Goal: Use online tool/utility: Use online tool/utility

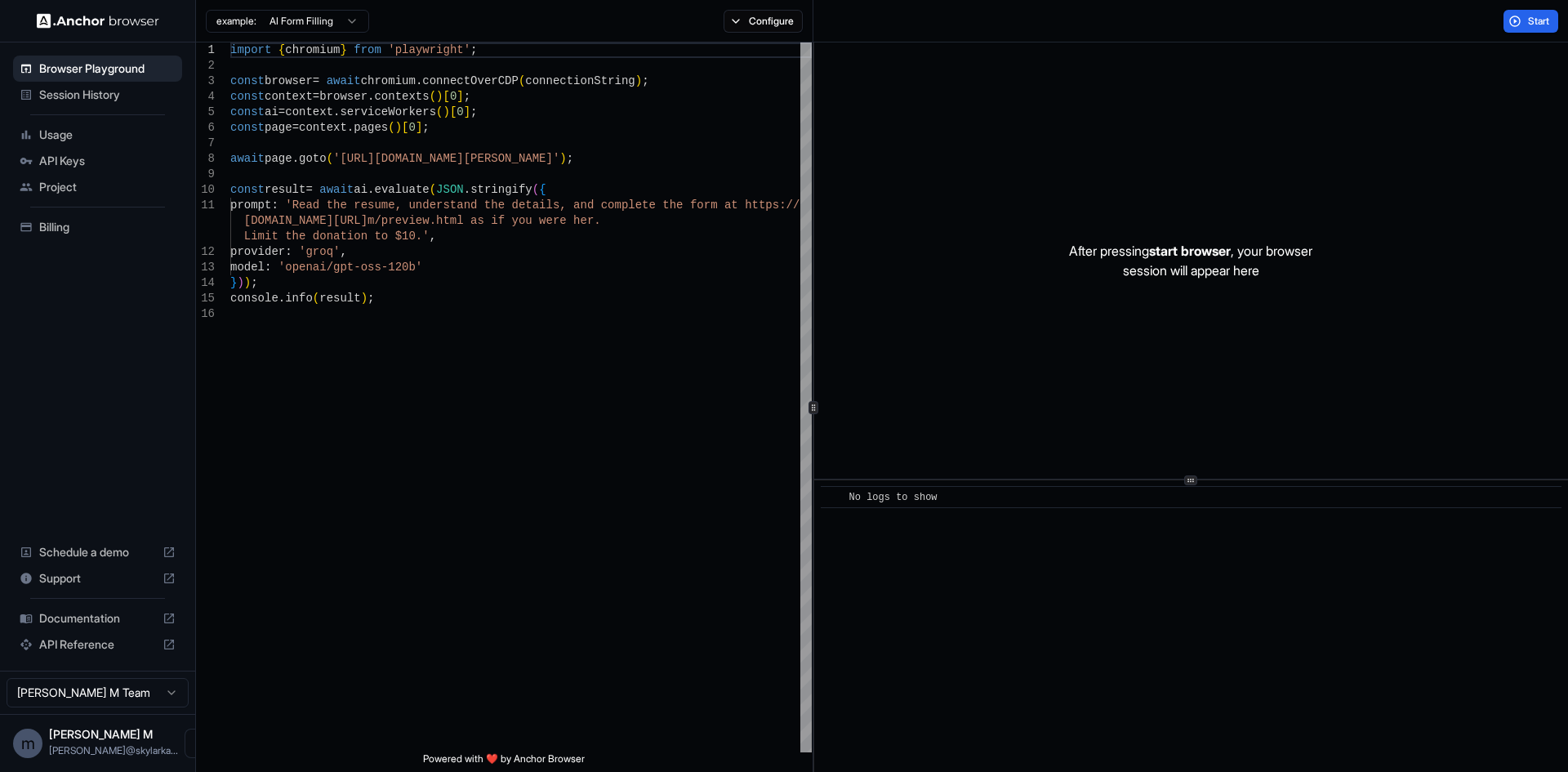
click at [116, 16] on img at bounding box center [98, 21] width 122 height 15
click at [185, 751] on button "Open menu" at bounding box center [199, 743] width 29 height 29
click at [542, 499] on div at bounding box center [784, 386] width 1568 height 772
click at [116, 91] on span "Session History" at bounding box center [107, 94] width 136 height 16
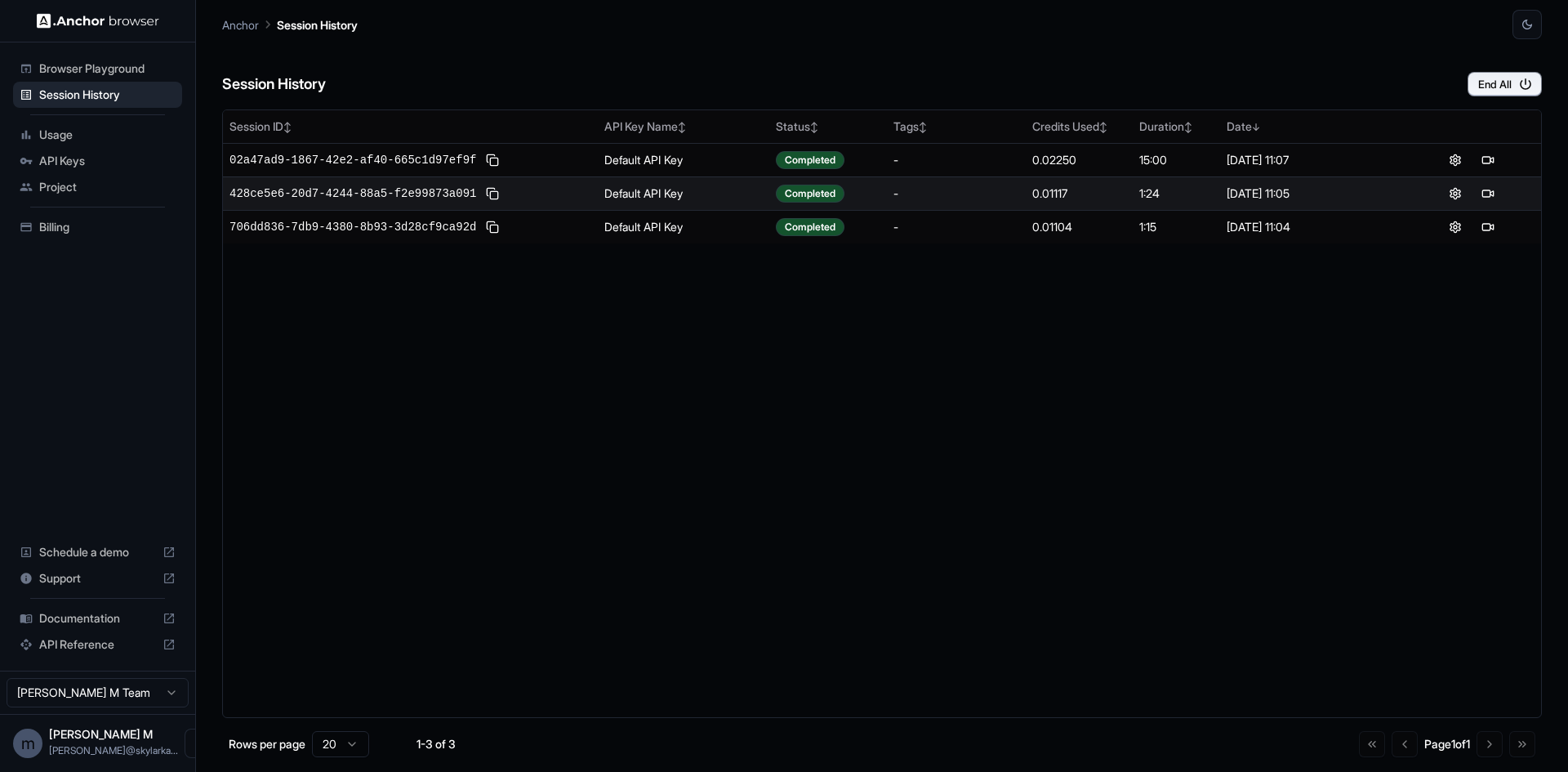
click at [88, 161] on span "API Keys" at bounding box center [107, 160] width 136 height 16
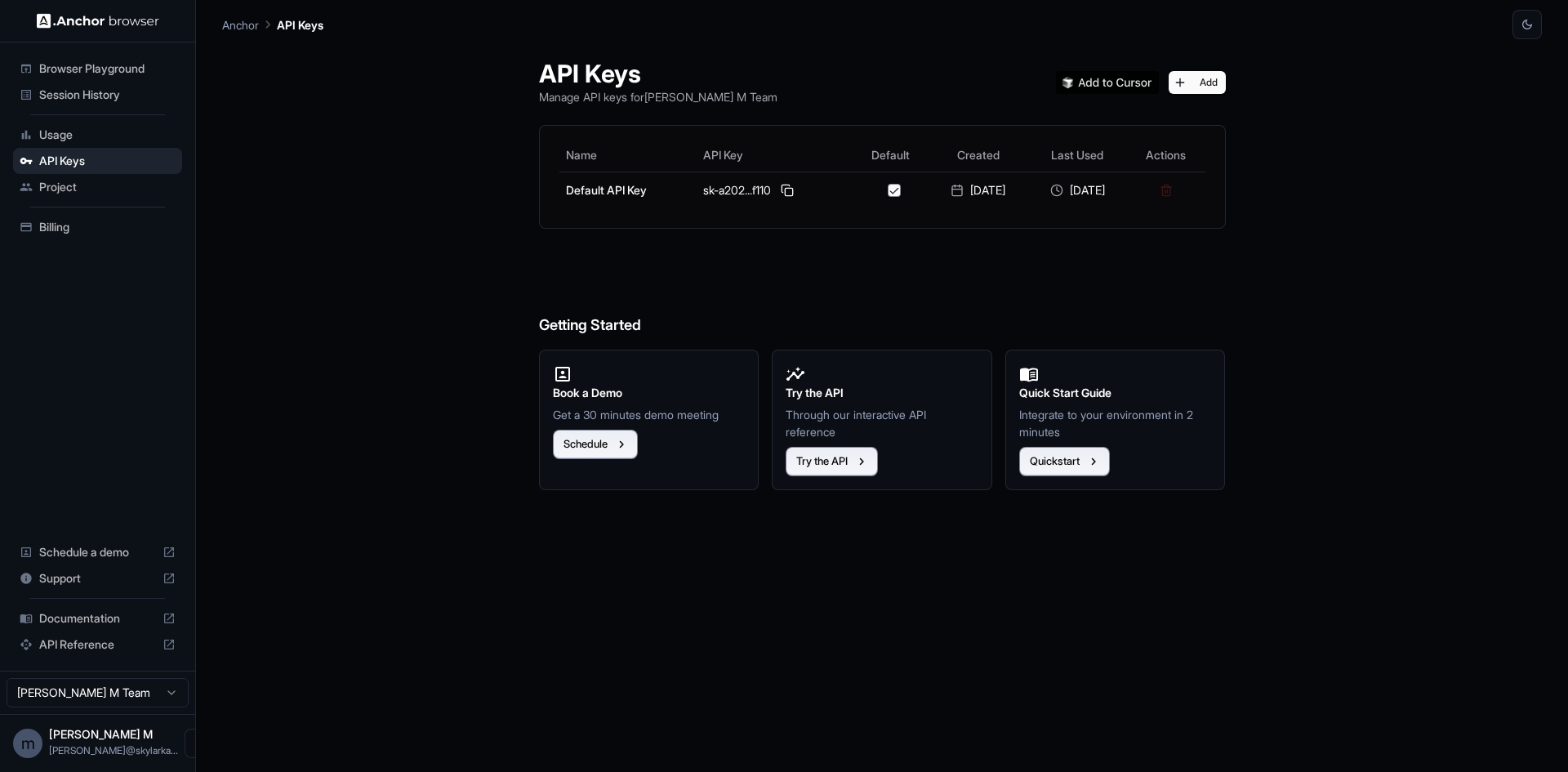
click at [58, 175] on div "Project" at bounding box center [98, 188] width 169 height 27
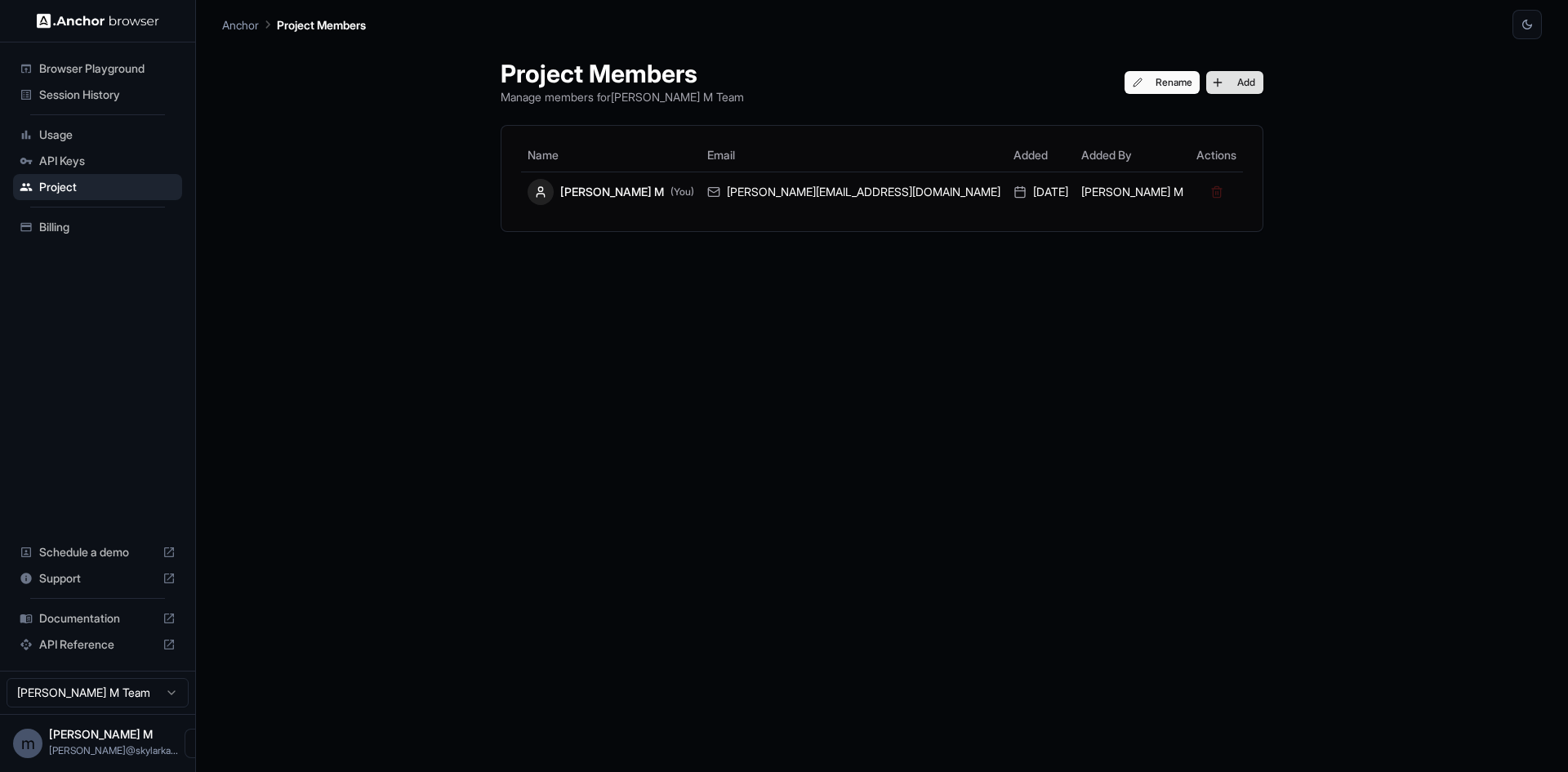
click at [1206, 78] on button "Add" at bounding box center [1235, 82] width 57 height 23
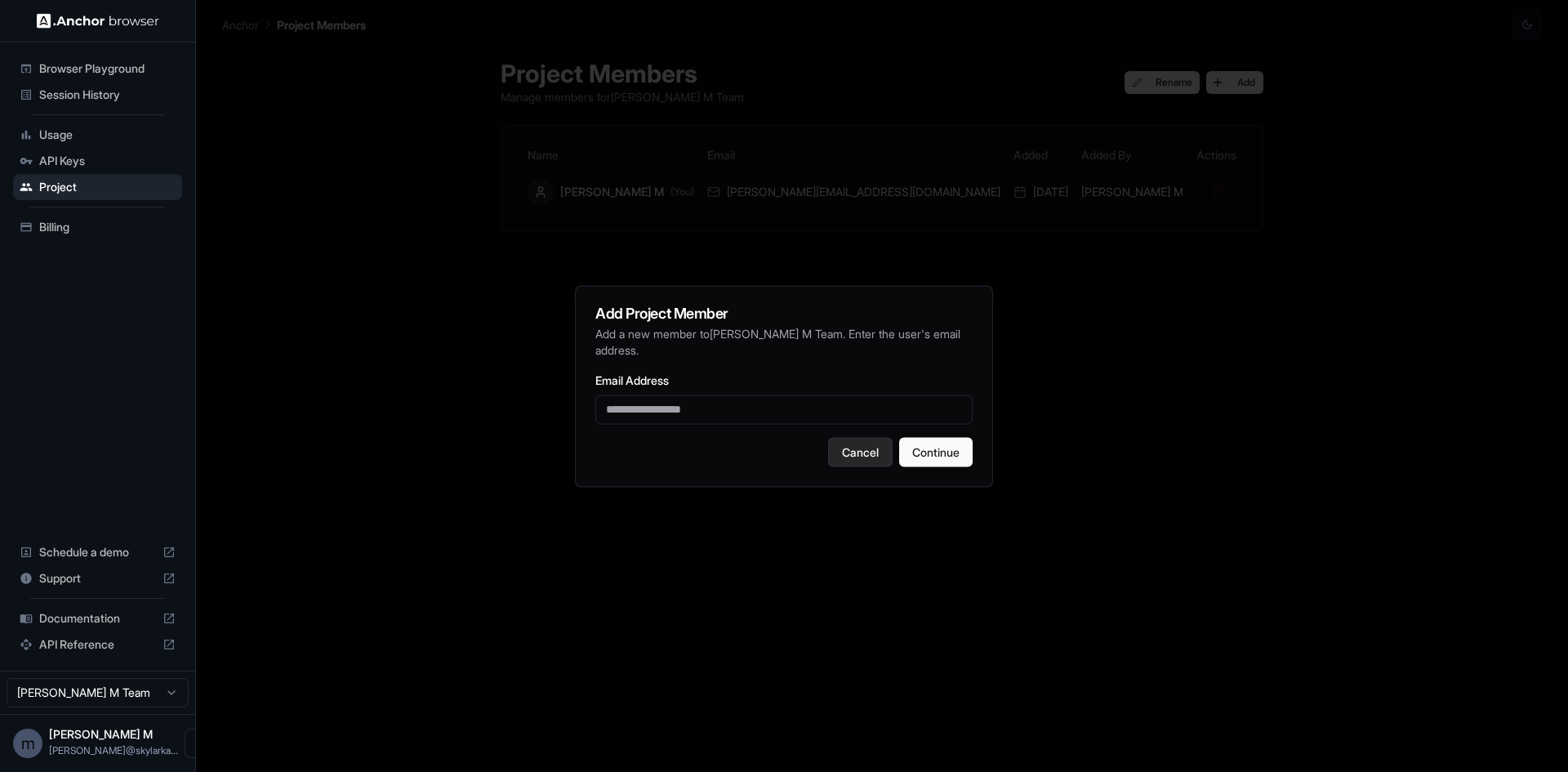
click at [847, 444] on button "Cancel" at bounding box center [861, 451] width 64 height 29
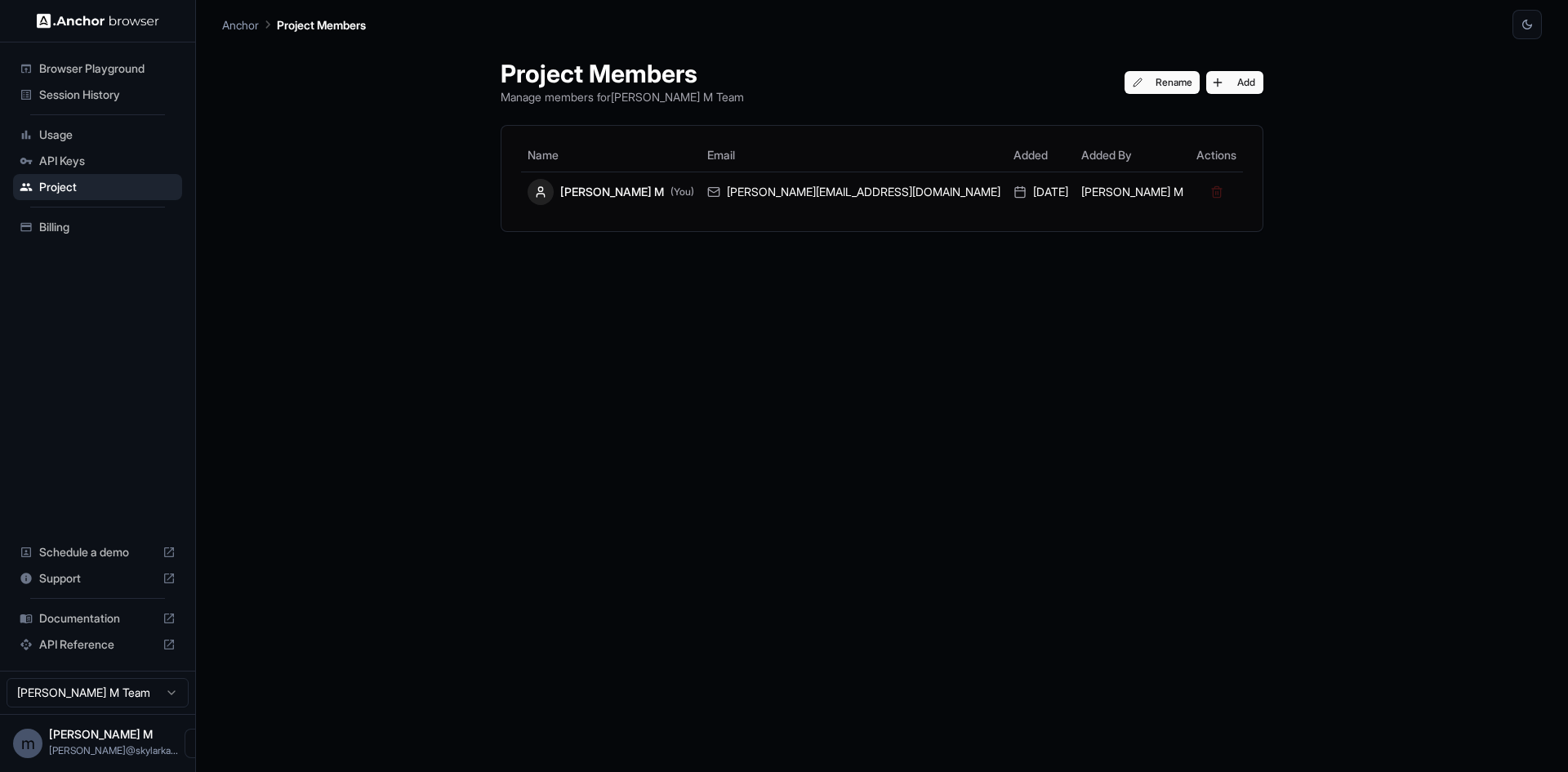
click at [96, 21] on img at bounding box center [98, 21] width 122 height 15
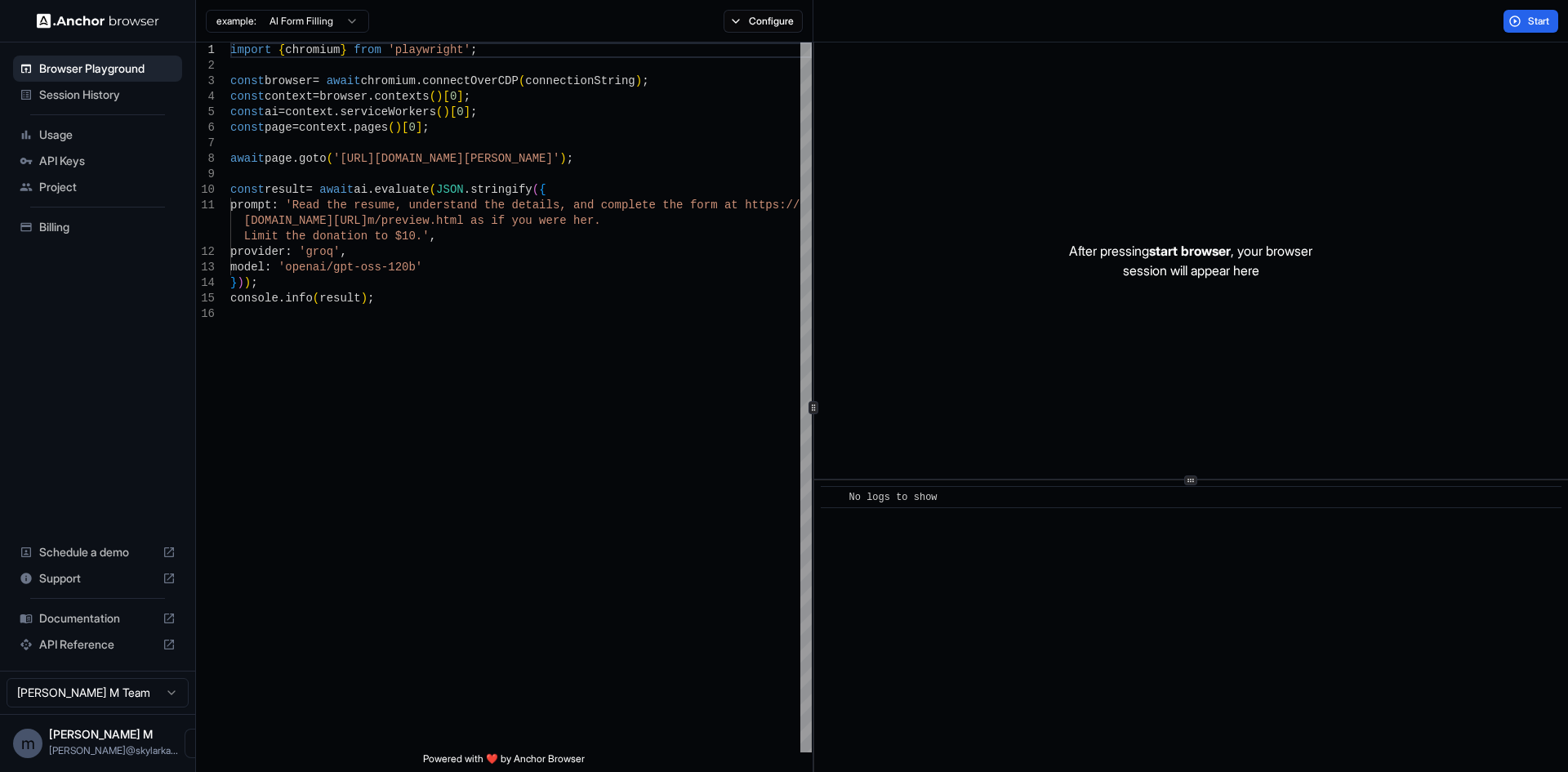
drag, startPoint x: 39, startPoint y: 747, endPoint x: 68, endPoint y: 729, distance: 34.1
click at [40, 745] on div "m" at bounding box center [27, 743] width 29 height 29
click at [132, 697] on html "Browser Playground Session History Usage API Keys Project Billing Schedule a de…" at bounding box center [784, 386] width 1568 height 772
click at [134, 693] on html "Browser Playground Session History Usage API Keys Project Billing Schedule a de…" at bounding box center [784, 386] width 1568 height 772
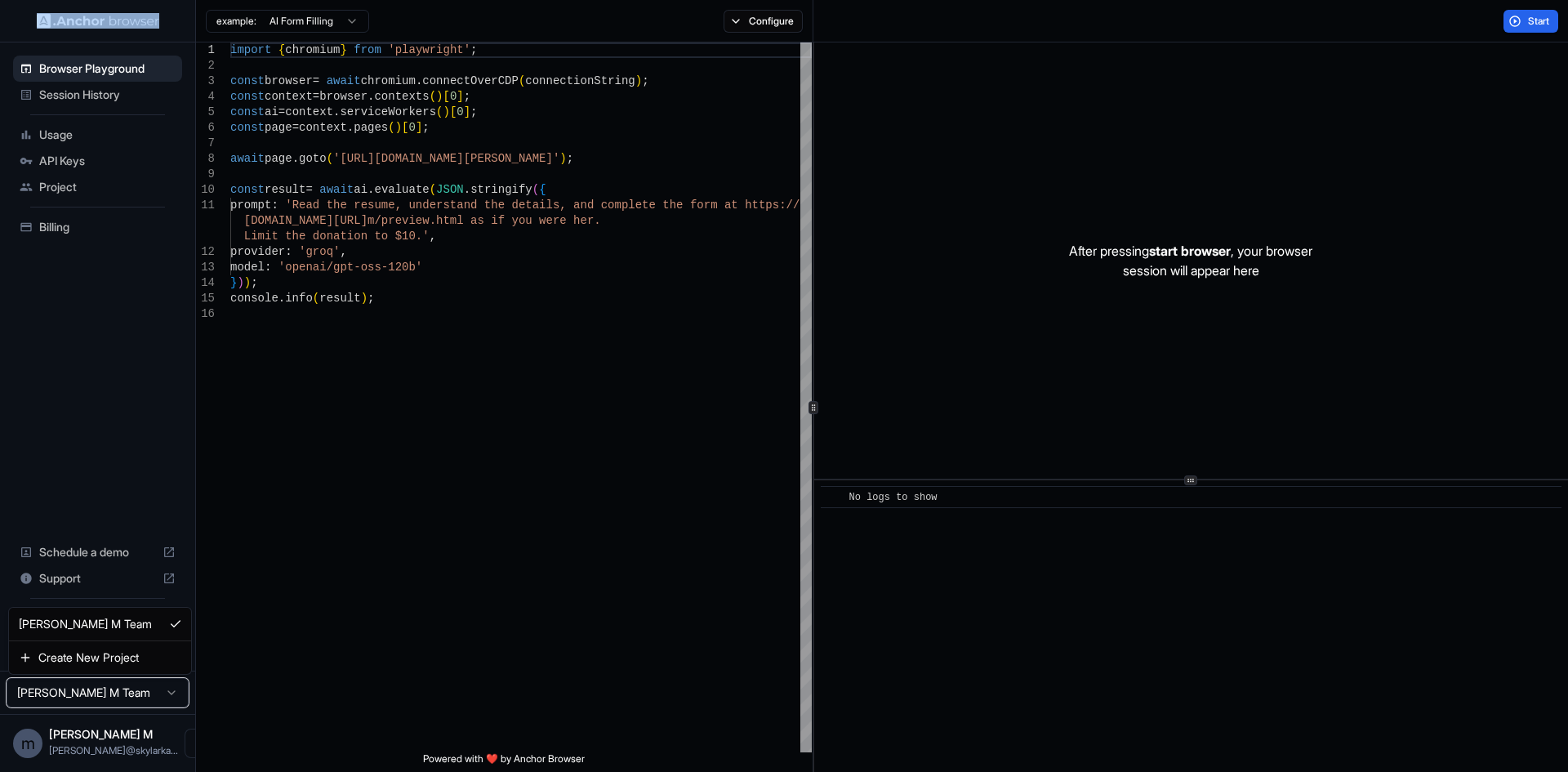
click at [134, 693] on html "Browser Playground Session History Usage API Keys Project Billing Schedule a de…" at bounding box center [784, 386] width 1568 height 772
click at [486, 617] on div "import { chromium } from 'playwright' ; const browser = await chromium . connec…" at bounding box center [521, 530] width 581 height 974
click at [381, 319] on div "import { chromium } from 'playwright' ; const browser = await chromium . connec…" at bounding box center [521, 530] width 581 height 974
click at [359, 358] on div "import { chromium } from 'playwright' ; const browser = await chromium . connec…" at bounding box center [521, 530] width 581 height 974
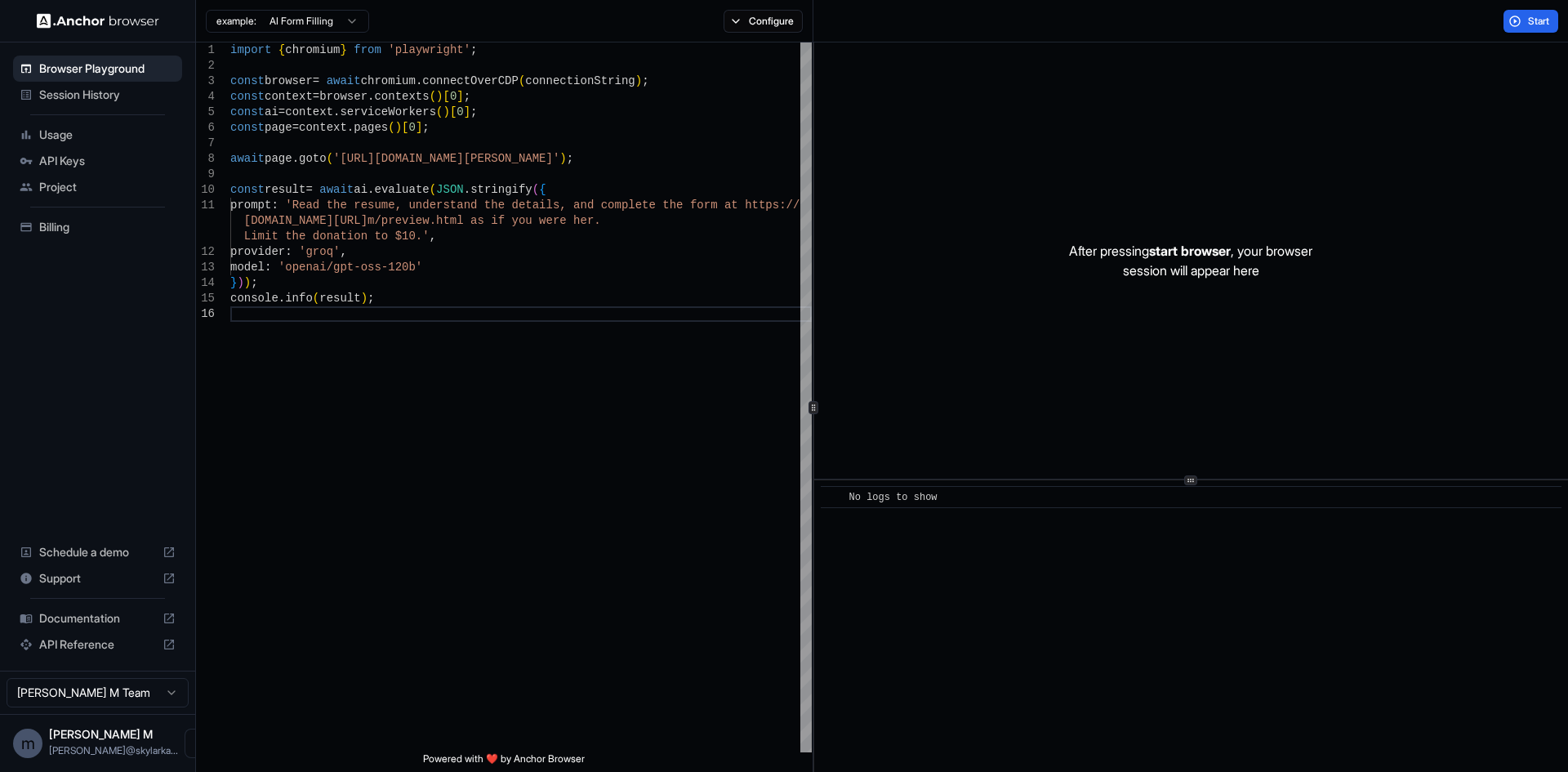
click at [302, 34] on div "example: AI Form Filling" at bounding box center [282, 21] width 173 height 29
click at [315, 25] on html "Browser Playground Session History Usage API Keys Project Billing Schedule a de…" at bounding box center [784, 386] width 1568 height 772
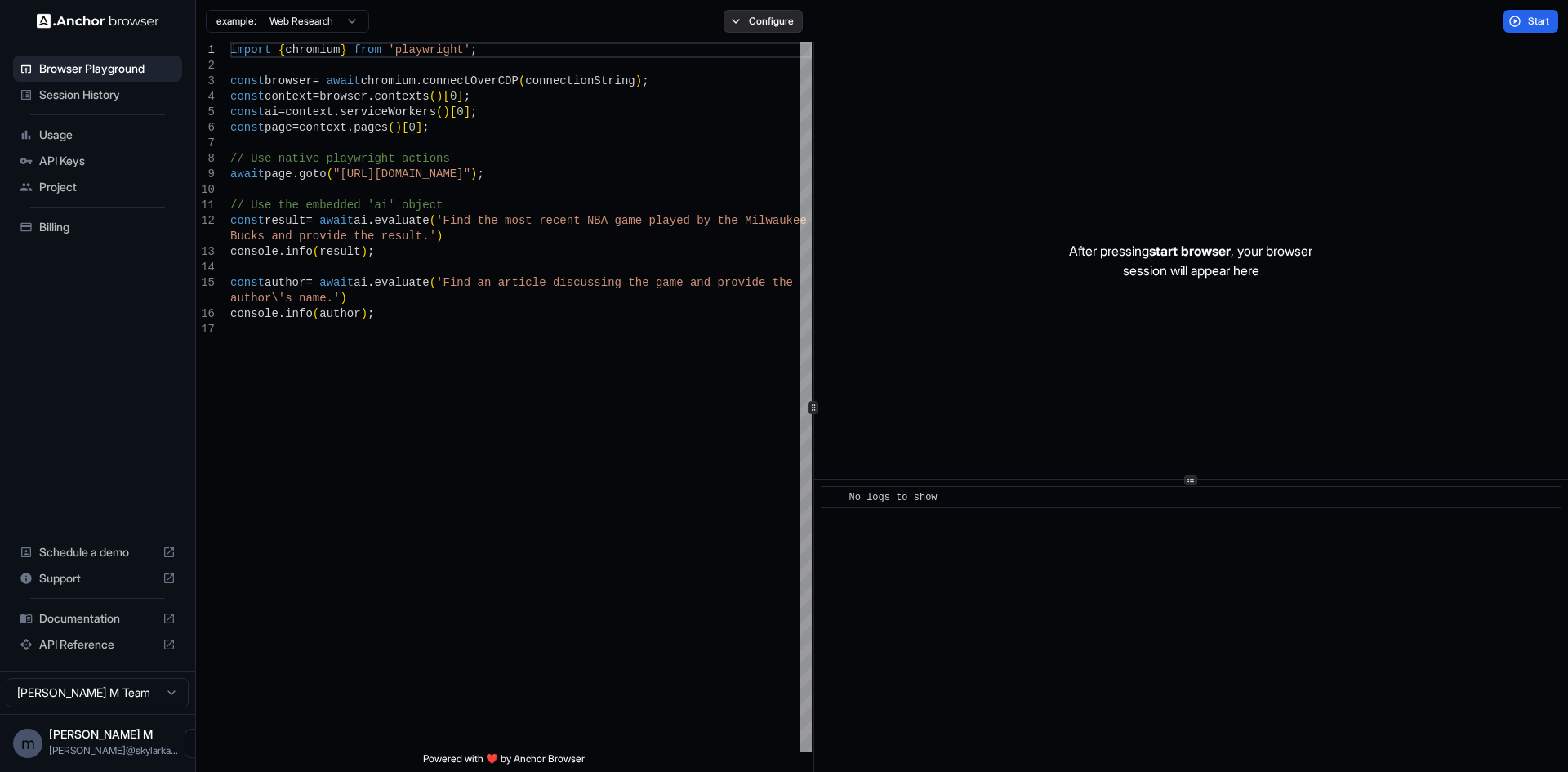
click at [755, 21] on button "Configure" at bounding box center [763, 21] width 80 height 23
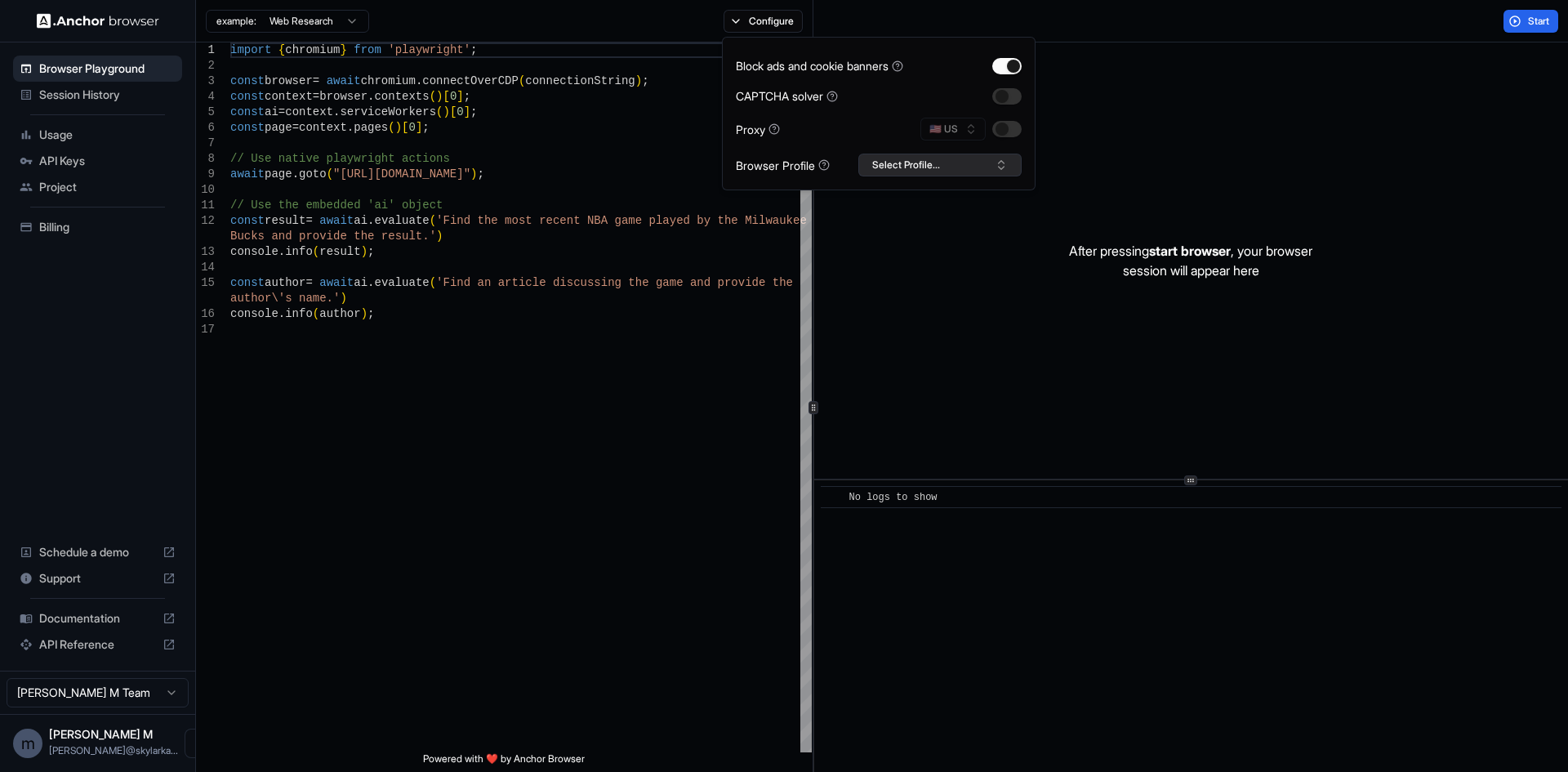
click at [930, 173] on button "Select Profile..." at bounding box center [939, 165] width 163 height 23
drag, startPoint x: 935, startPoint y: 170, endPoint x: 842, endPoint y: 199, distance: 97.4
click at [935, 169] on button "Select Profile..." at bounding box center [939, 165] width 163 height 23
type textarea "**********"
click at [516, 458] on div "import { chromium } from 'playwright' ; const browser = await chromium . connec…" at bounding box center [521, 537] width 581 height 989
